Goal: Task Accomplishment & Management: Use online tool/utility

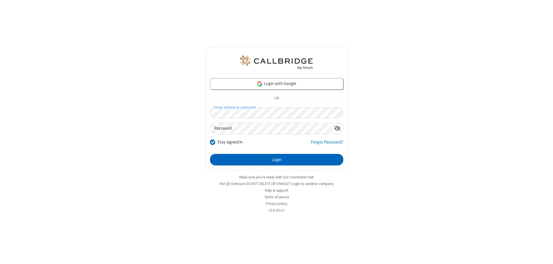
click at [276, 159] on button "Login" at bounding box center [276, 160] width 133 height 12
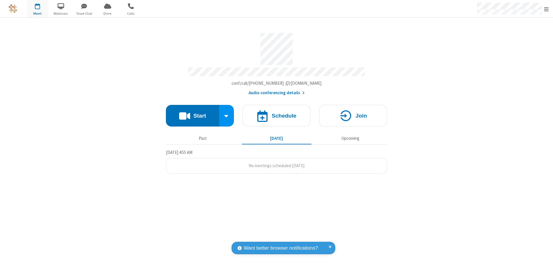
click at [192, 113] on button "Start" at bounding box center [192, 116] width 53 height 22
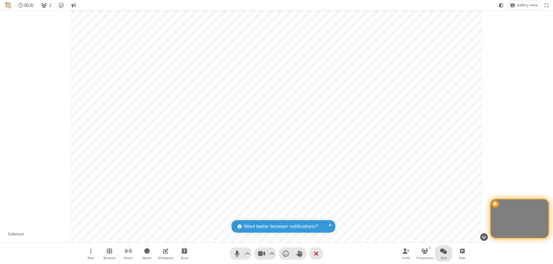
click at [443, 250] on span "Open chat" at bounding box center [443, 250] width 7 height 7
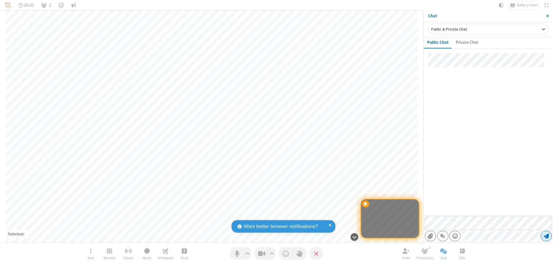
click at [546, 236] on span "Send message" at bounding box center [545, 236] width 5 height 6
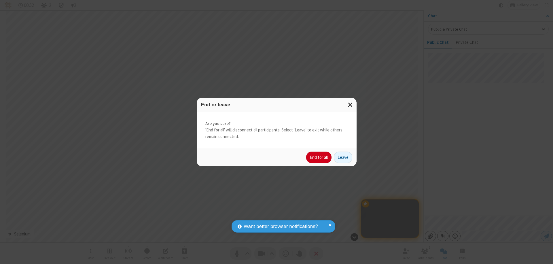
click at [319, 157] on button "End for all" at bounding box center [318, 157] width 25 height 12
